Goal: Navigation & Orientation: Find specific page/section

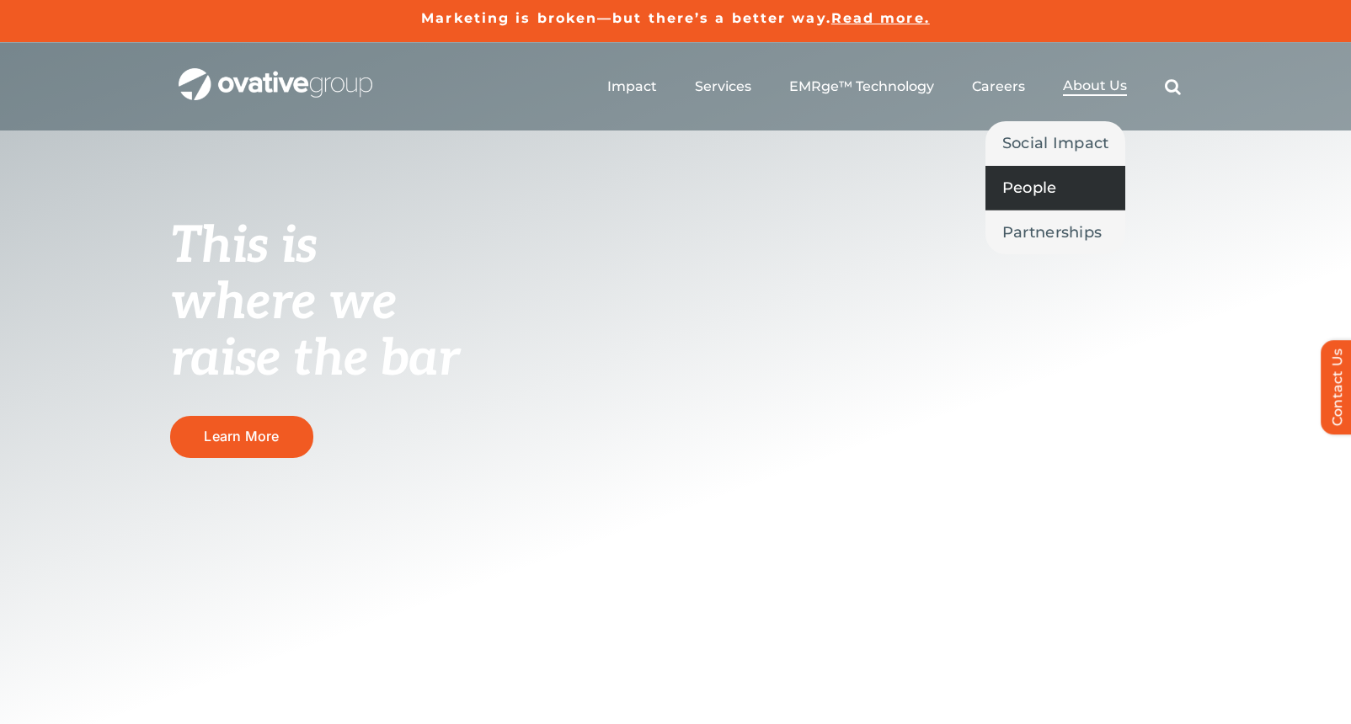
click at [1053, 188] on span "People" at bounding box center [1029, 188] width 55 height 24
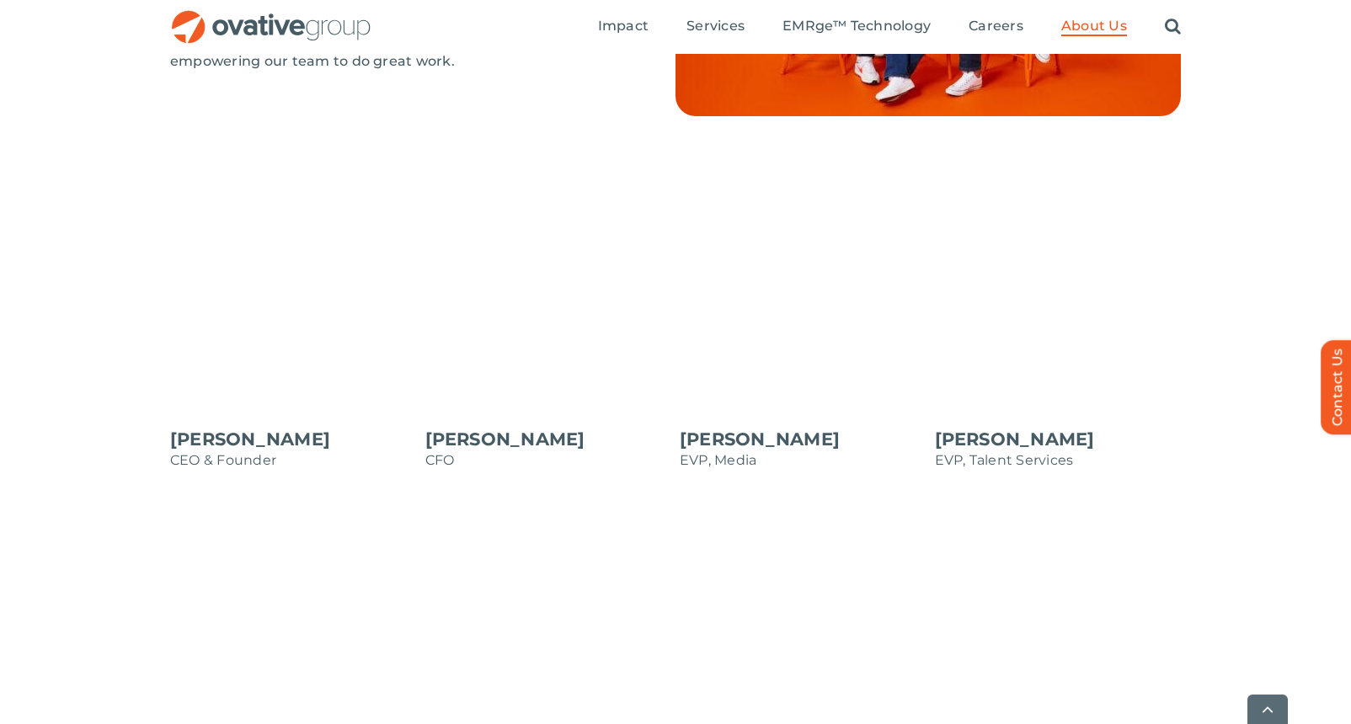
scroll to position [1400, 0]
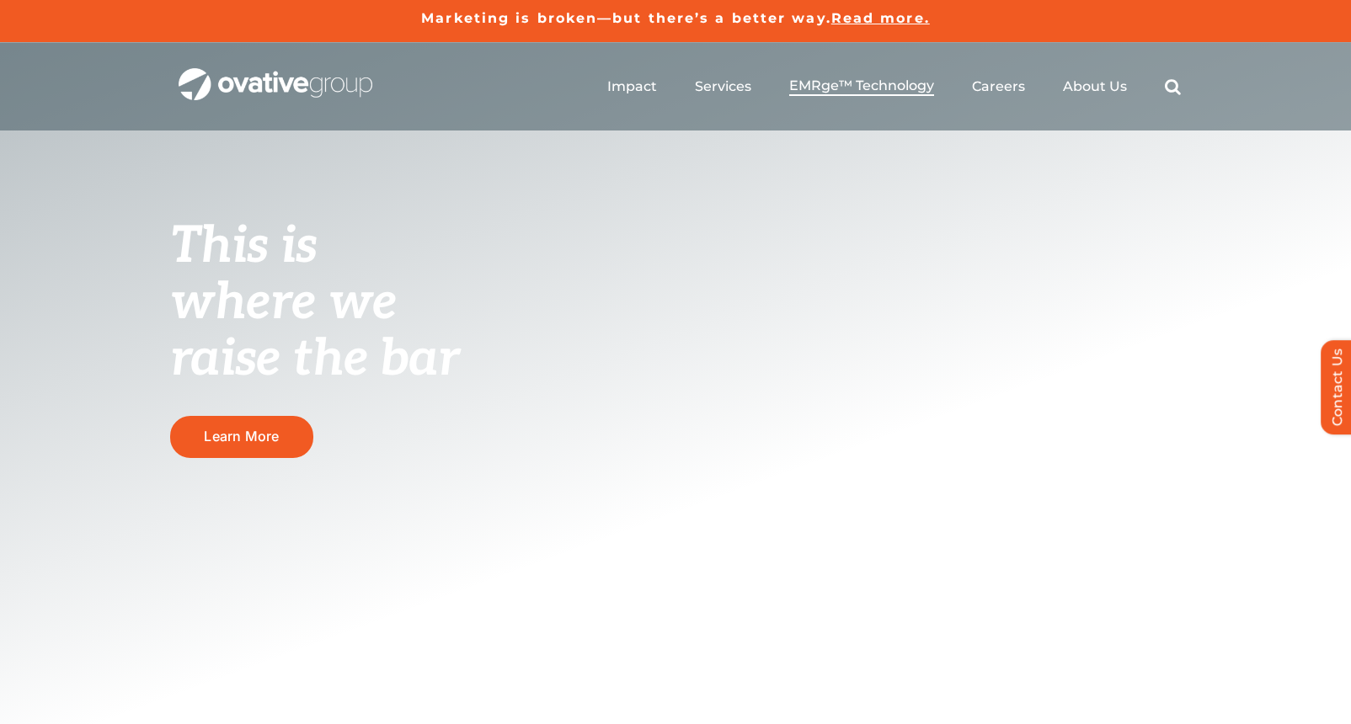
click at [861, 86] on span "EMRge™ Technology" at bounding box center [861, 85] width 145 height 17
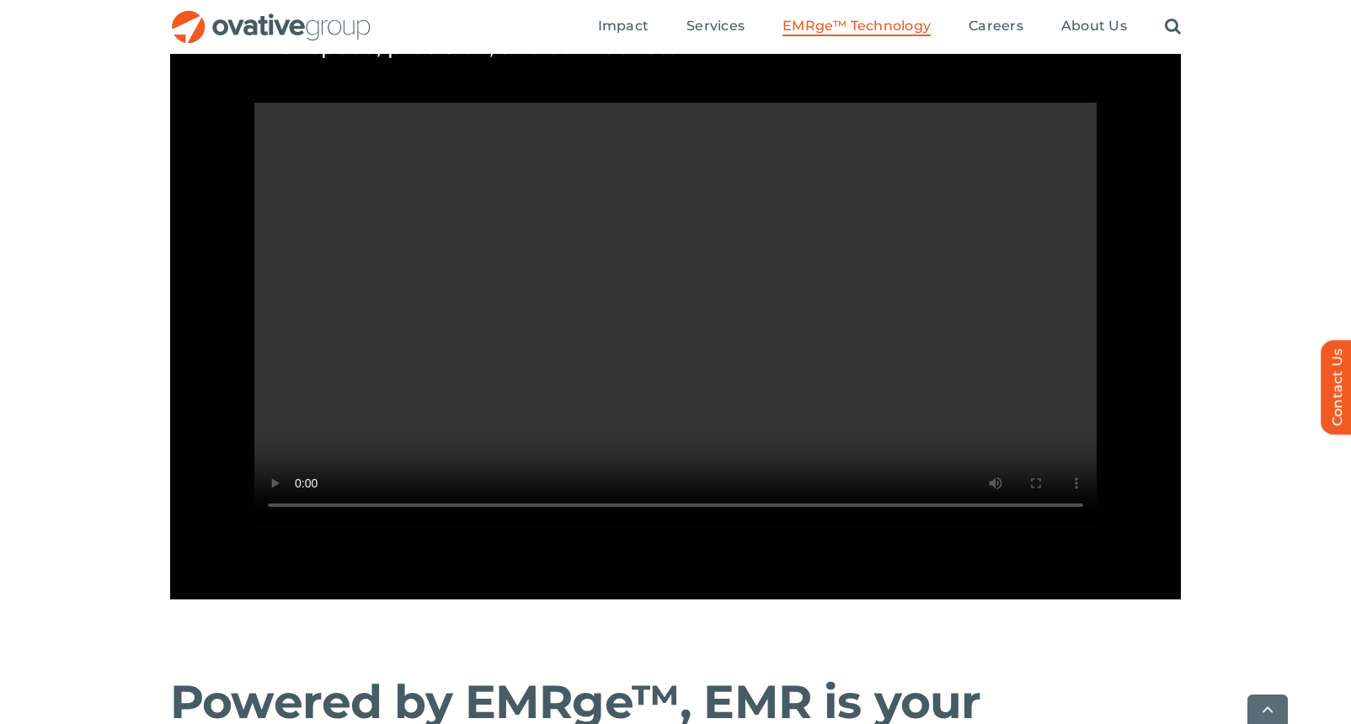
scroll to position [1583, 0]
